Goal: Task Accomplishment & Management: Manage account settings

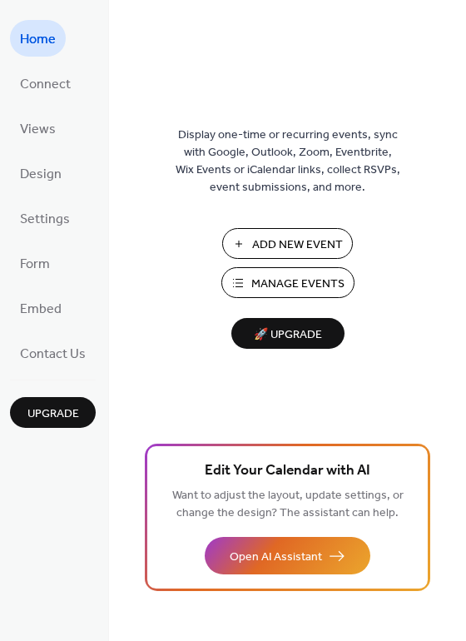
click at [279, 280] on span "Manage Events" at bounding box center [297, 284] width 93 height 17
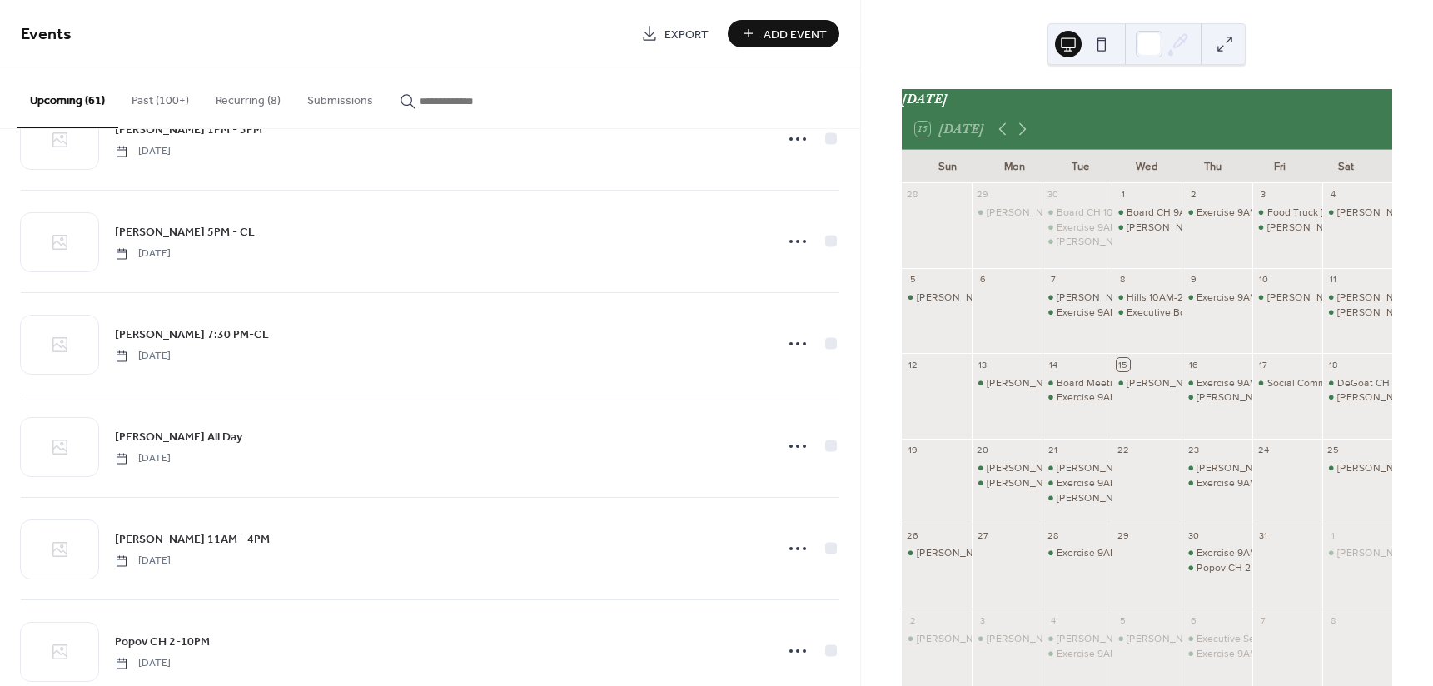
scroll to position [494, 0]
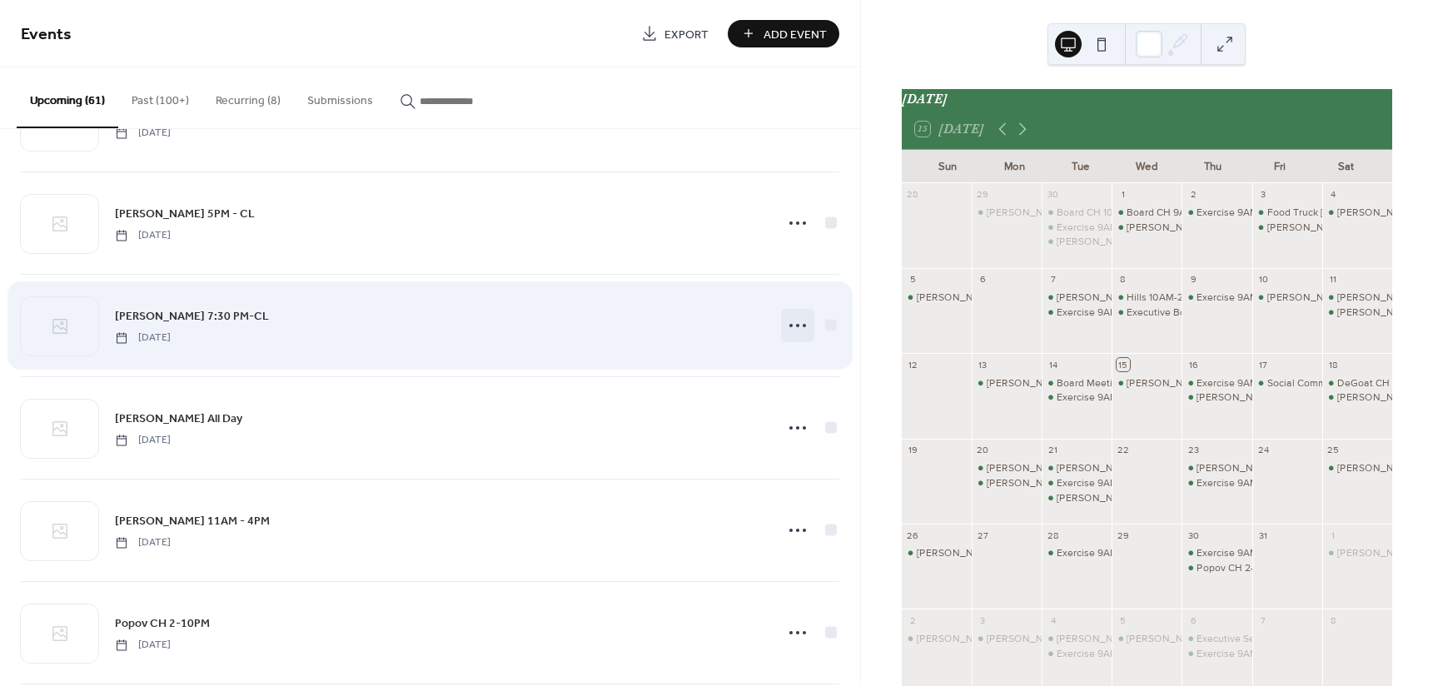
click at [797, 325] on icon at bounding box center [797, 325] width 27 height 27
click at [294, 324] on div "Patel CH 7:30 PM-CL Tuesday, October 21, 2025" at bounding box center [439, 324] width 648 height 37
click at [794, 321] on icon at bounding box center [797, 325] width 27 height 27
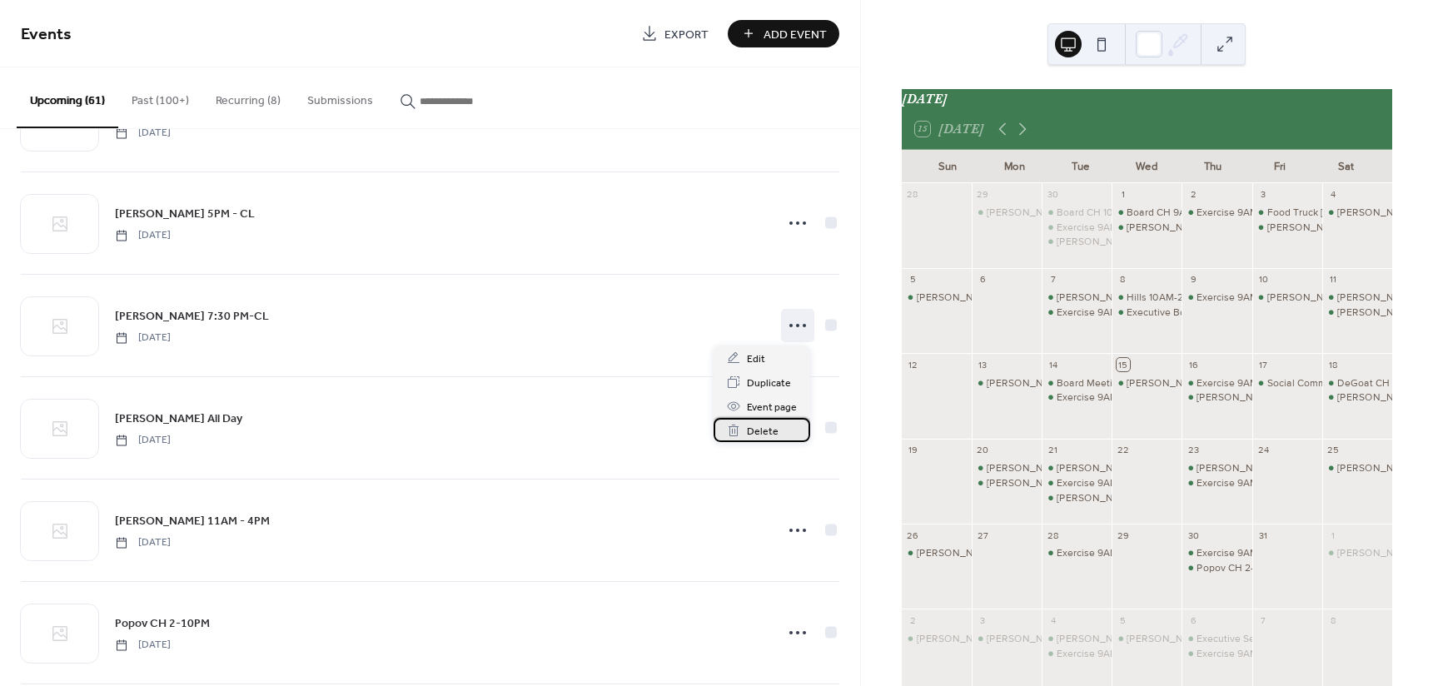
click at [766, 433] on span "Delete" at bounding box center [763, 431] width 32 height 17
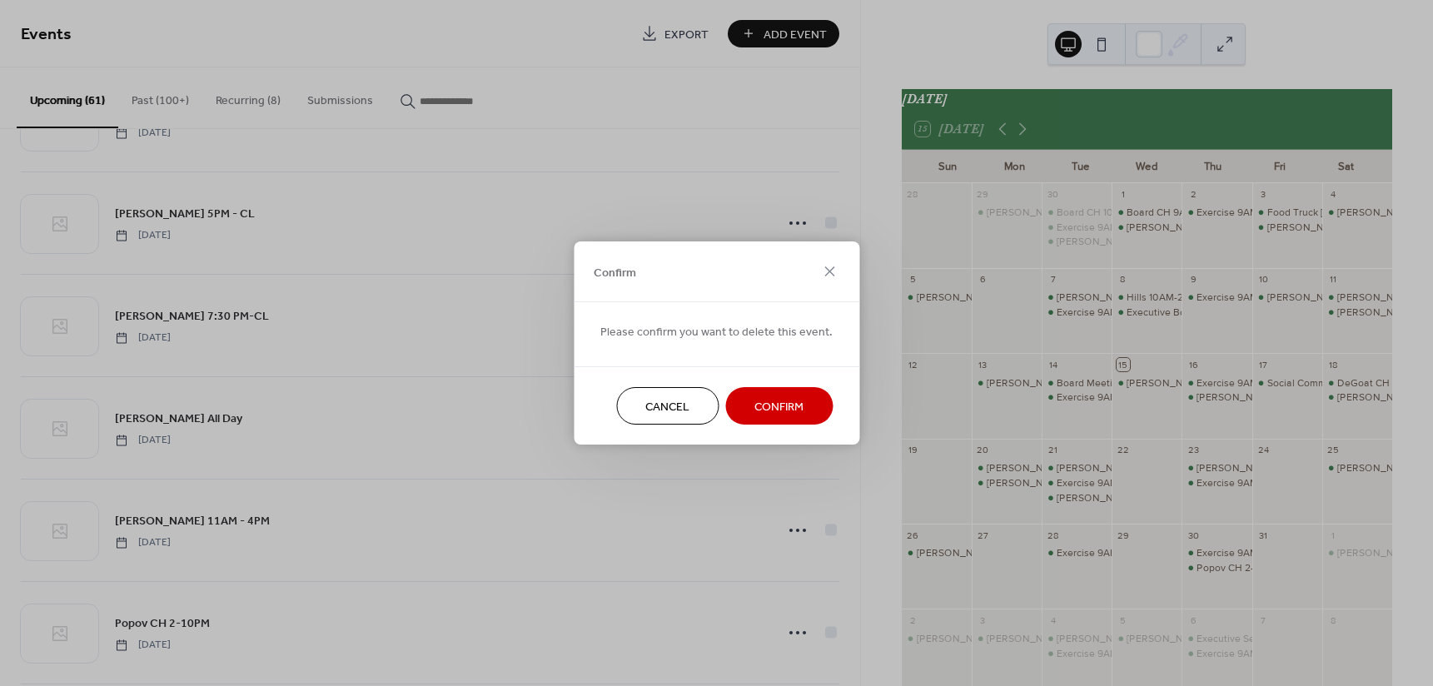
click at [777, 406] on span "Confirm" at bounding box center [778, 407] width 49 height 17
